Goal: Navigation & Orientation: Find specific page/section

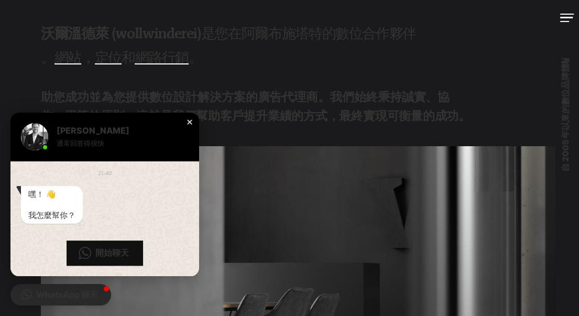
click at [189, 122] on div "關閉聊天視窗" at bounding box center [189, 122] width 10 height 10
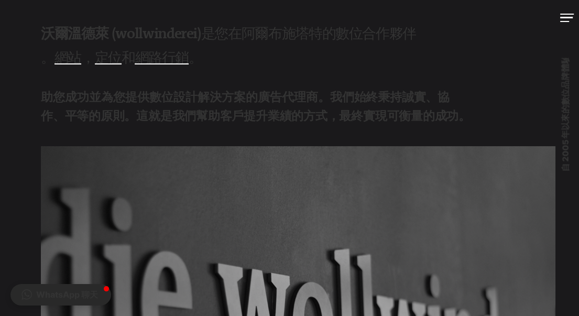
drag, startPoint x: 249, startPoint y: 82, endPoint x: 262, endPoint y: 133, distance: 52.5
click at [207, 71] on div "沃爾溫德萊 (wollwinderei) 是您在阿爾布施塔特的數位合作夥伴 。 網站 ， 定位 和 網路行銷 。 助您成功並為您提供數位設計解決方案的廣告代理…" at bounding box center [256, 83] width 431 height 126
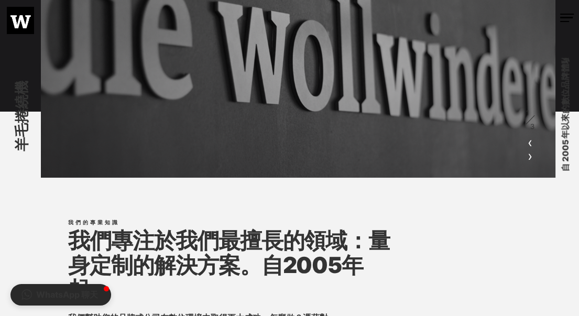
scroll to position [524, 0]
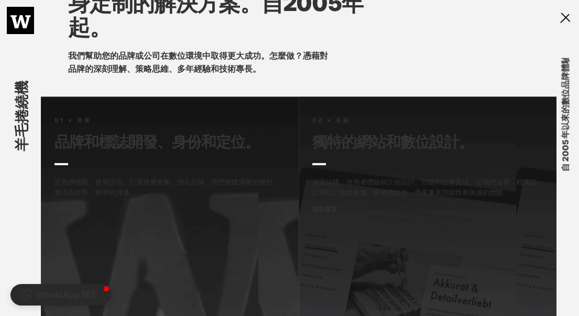
click at [565, 14] on div at bounding box center [567, 16] width 14 height 8
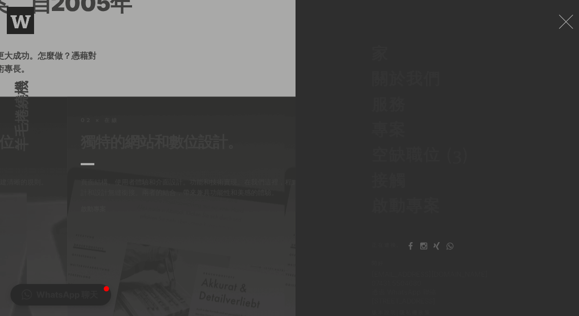
click at [378, 110] on font "服務" at bounding box center [388, 105] width 35 height 19
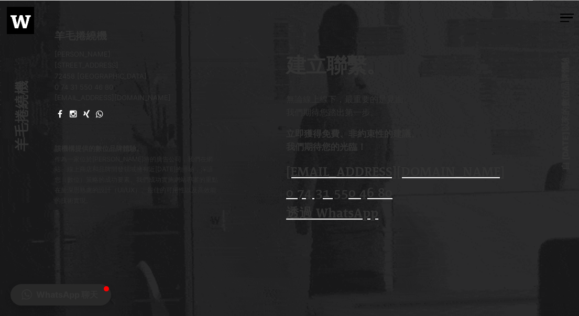
scroll to position [1228, 0]
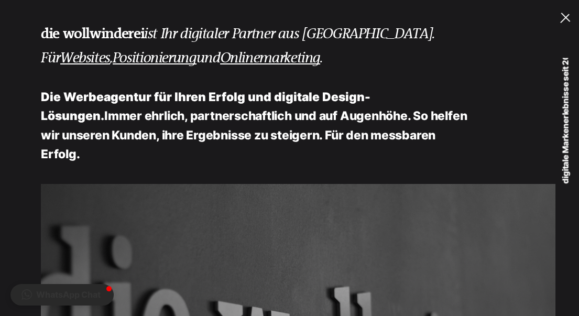
click at [557, 18] on link "MENU" at bounding box center [558, 18] width 41 height 36
